Goal: Obtain resource: Obtain resource

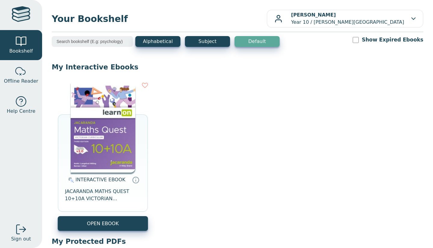
click at [139, 133] on div "INTERACTIVE EBOOK JACARANDA MATHS QUEST 10+10A VICTORIAN CURRICULUM LEARNON EBO…" at bounding box center [103, 156] width 90 height 149
click at [127, 141] on img at bounding box center [103, 127] width 65 height 90
click at [86, 142] on img at bounding box center [103, 127] width 65 height 90
